Goal: Use online tool/utility: Utilize a website feature to perform a specific function

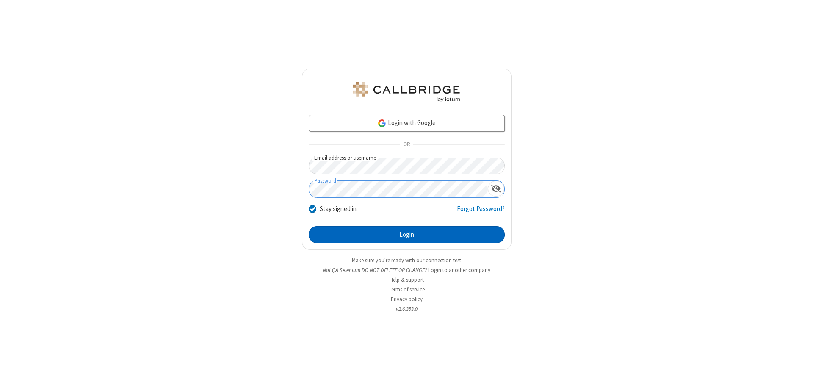
click at [406, 234] on button "Login" at bounding box center [406, 234] width 196 height 17
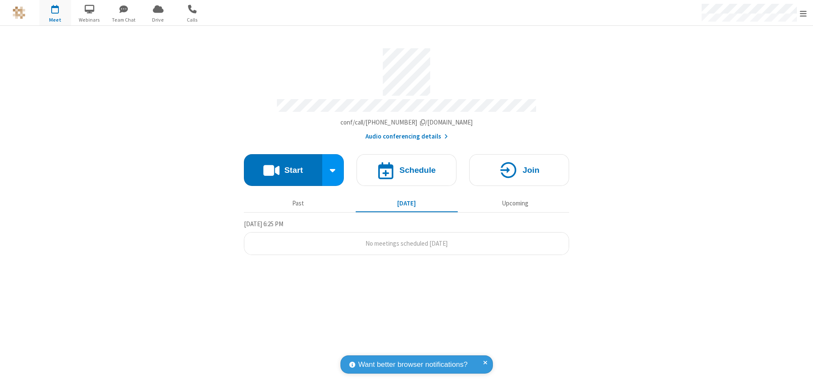
click at [283, 166] on button "Start" at bounding box center [283, 170] width 78 height 32
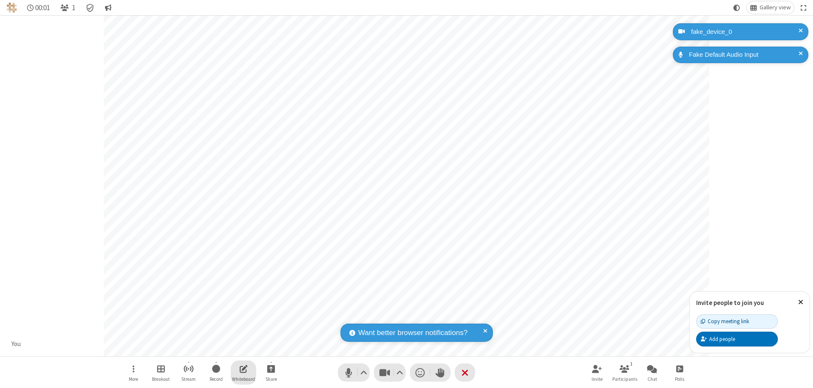
click at [243, 368] on span "Open shared whiteboard" at bounding box center [244, 368] width 8 height 11
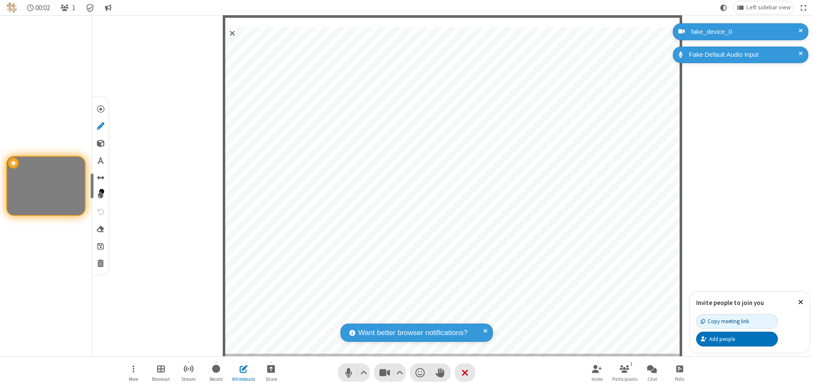
click at [100, 245] on span "Save" at bounding box center [100, 245] width 6 height 9
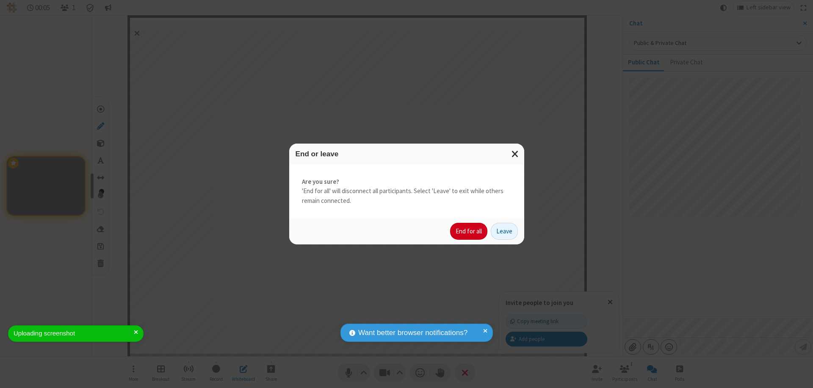
click at [469, 231] on button "End for all" at bounding box center [468, 231] width 37 height 17
